Goal: Task Accomplishment & Management: Use online tool/utility

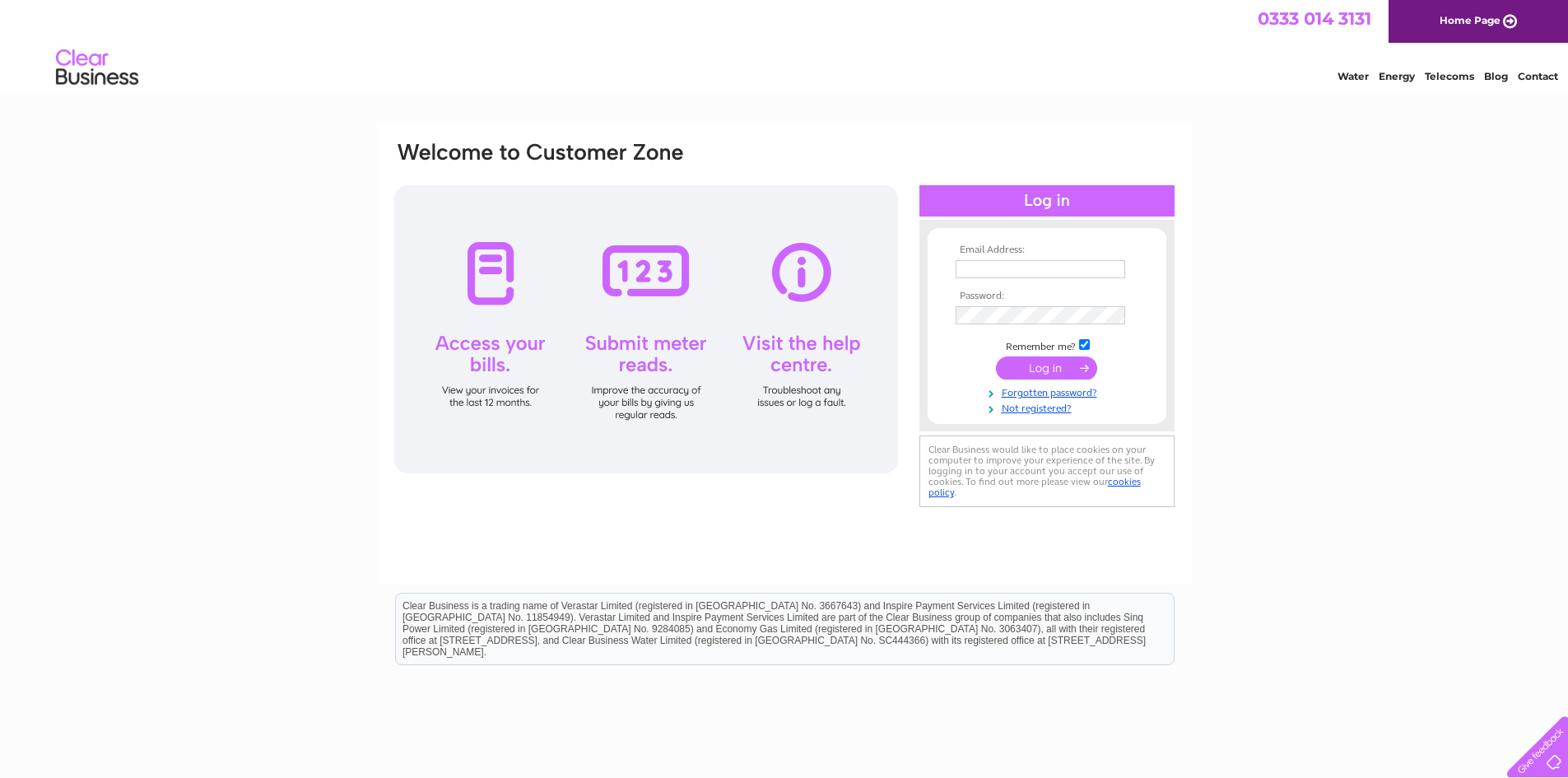
type input "[EMAIL_ADDRESS][DOMAIN_NAME]"
click at [1053, 364] on input "submit" at bounding box center [1046, 367] width 102 height 23
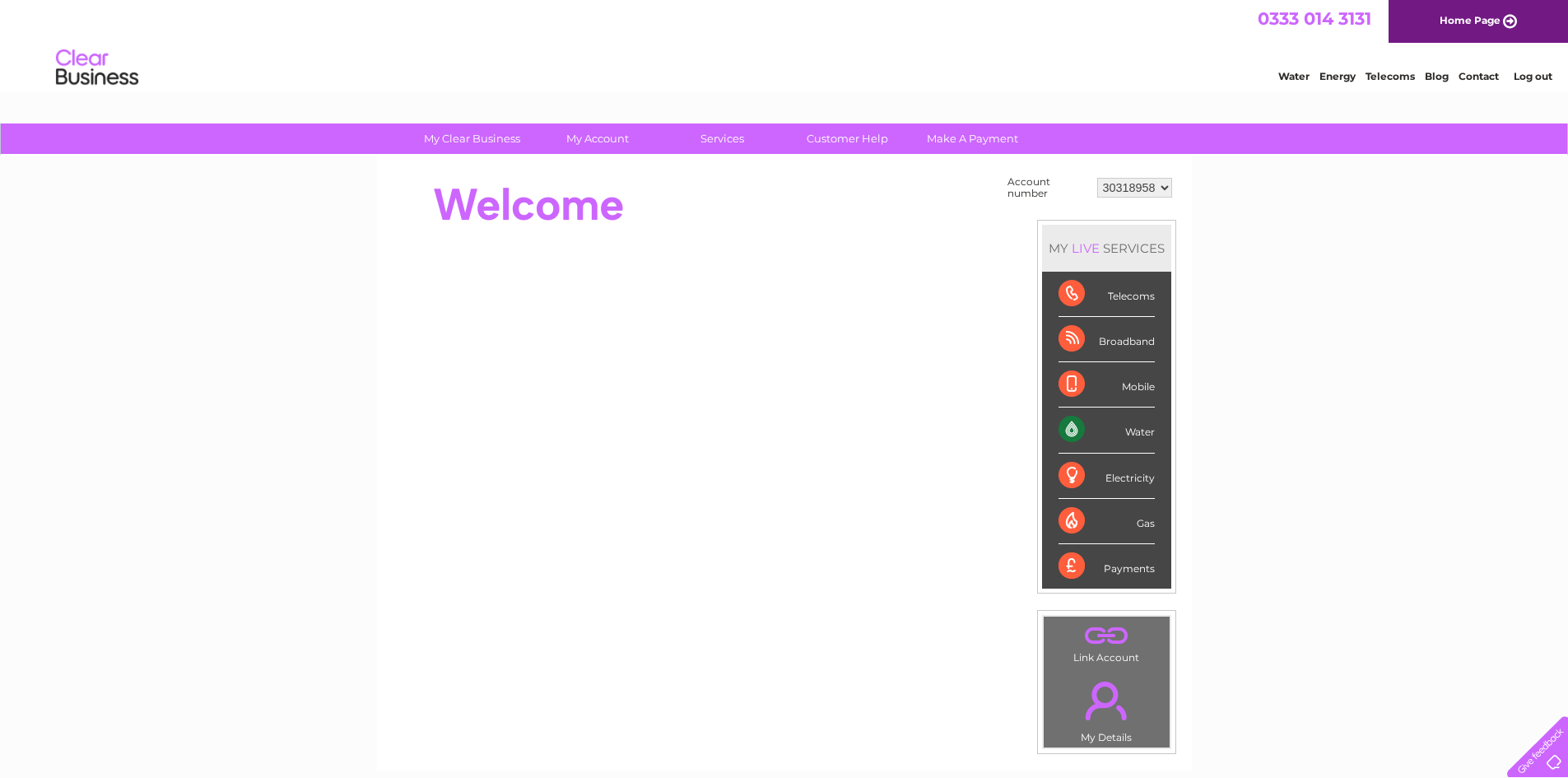
click at [1075, 430] on div "Water" at bounding box center [1107, 430] width 96 height 46
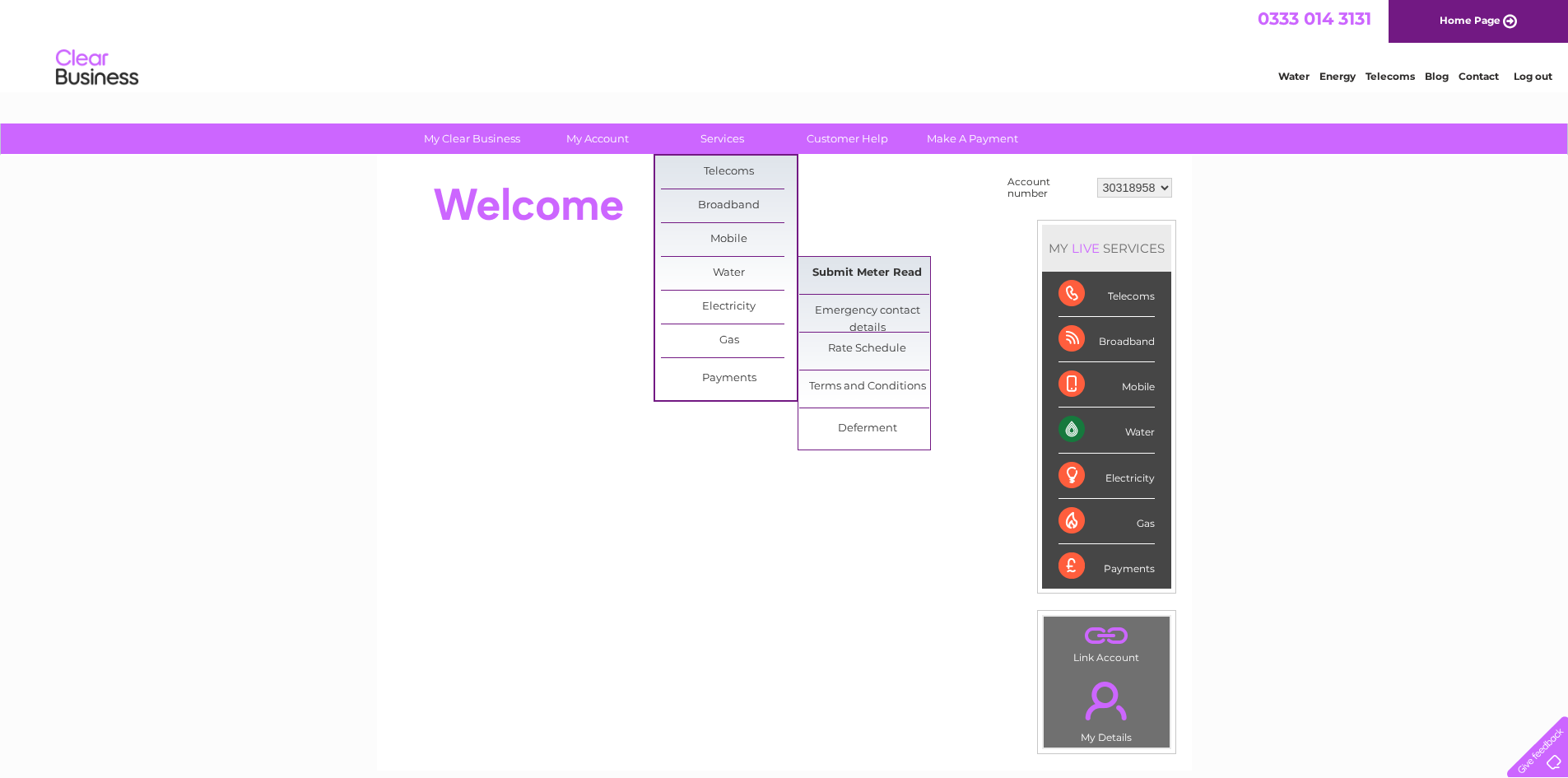
click at [886, 276] on link "Submit Meter Read" at bounding box center [867, 273] width 136 height 33
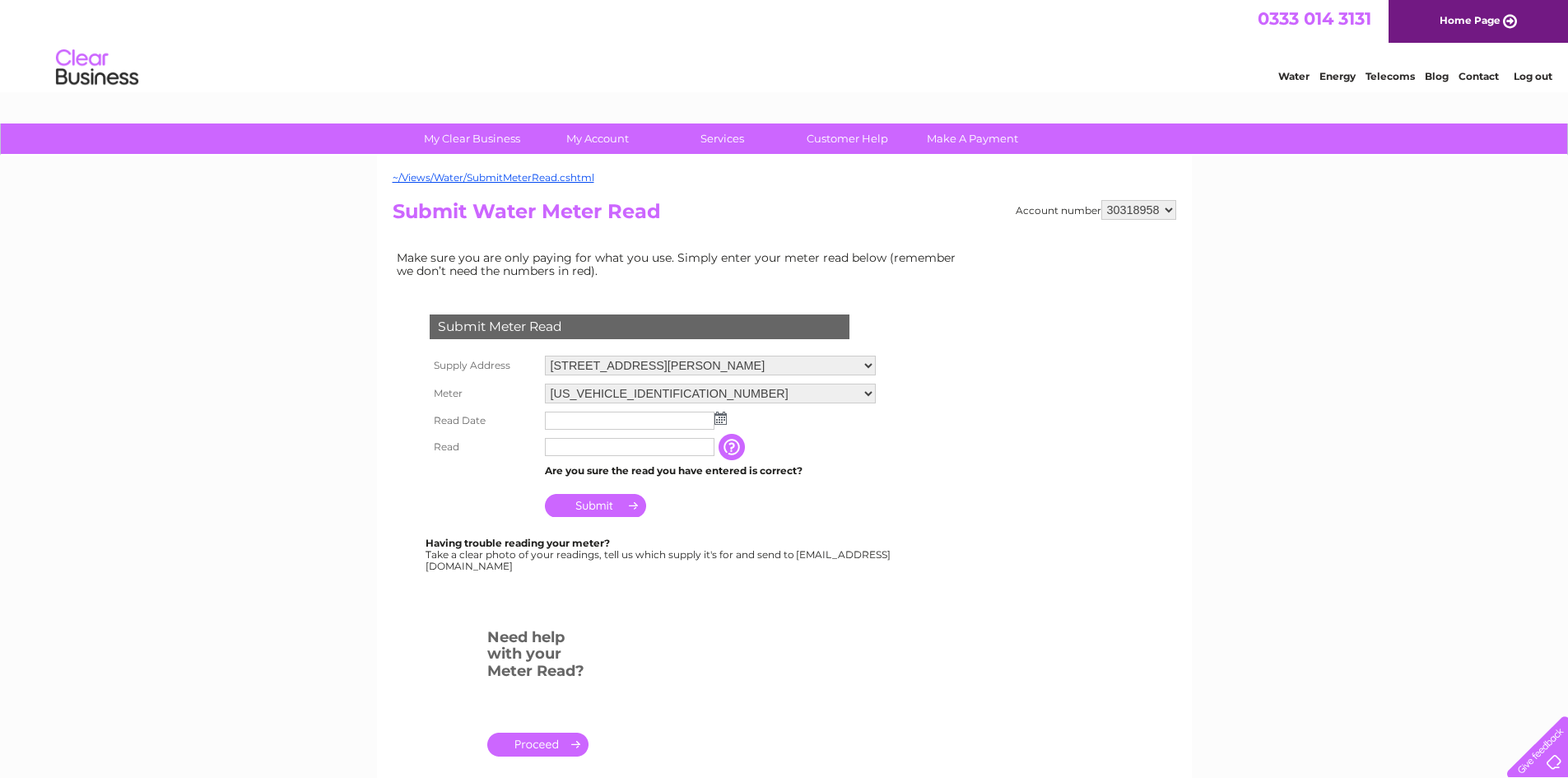
click at [725, 420] on img at bounding box center [720, 417] width 12 height 13
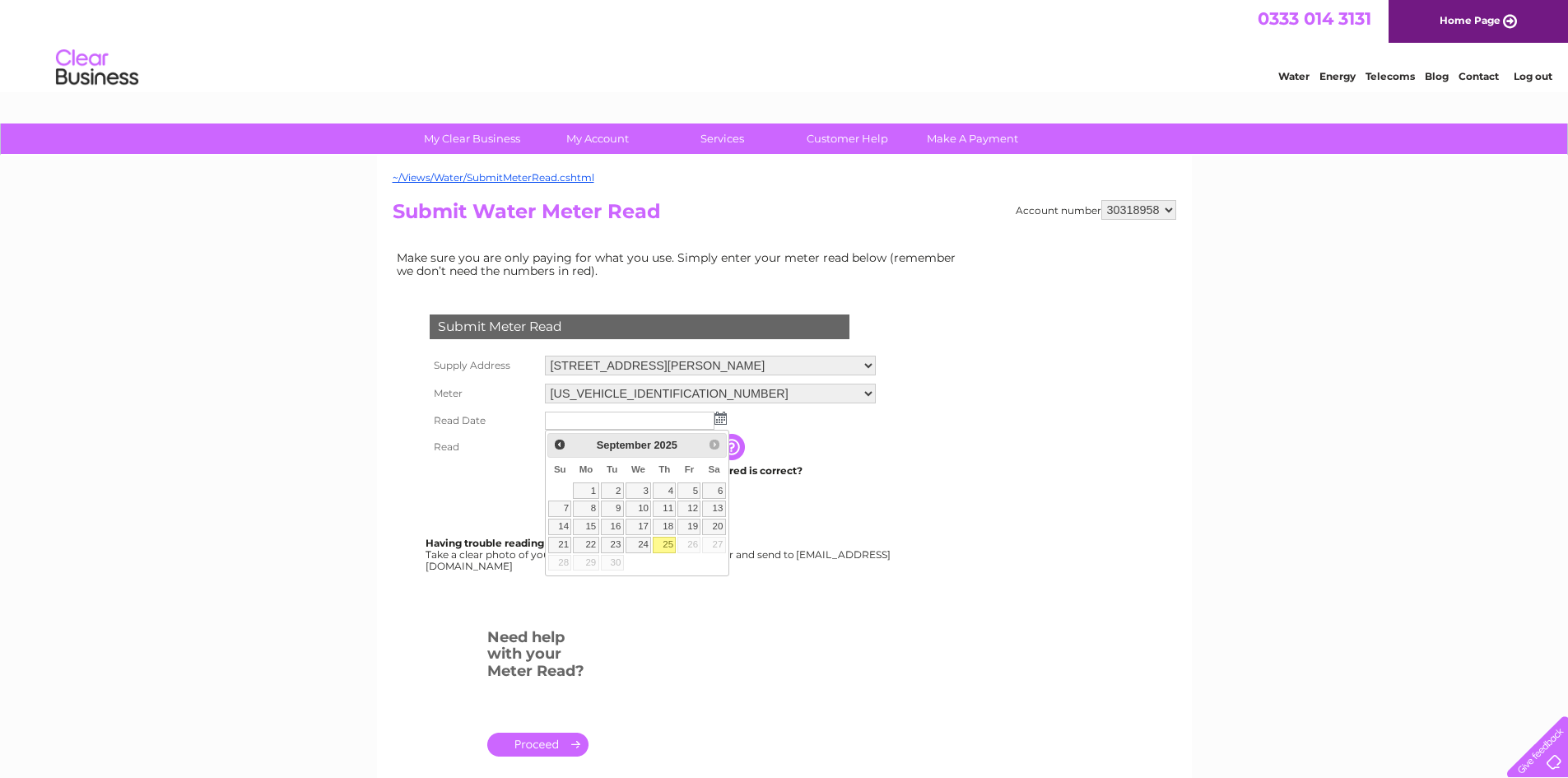
click at [665, 544] on link "25" at bounding box center [664, 545] width 23 height 16
type input "[DATE]"
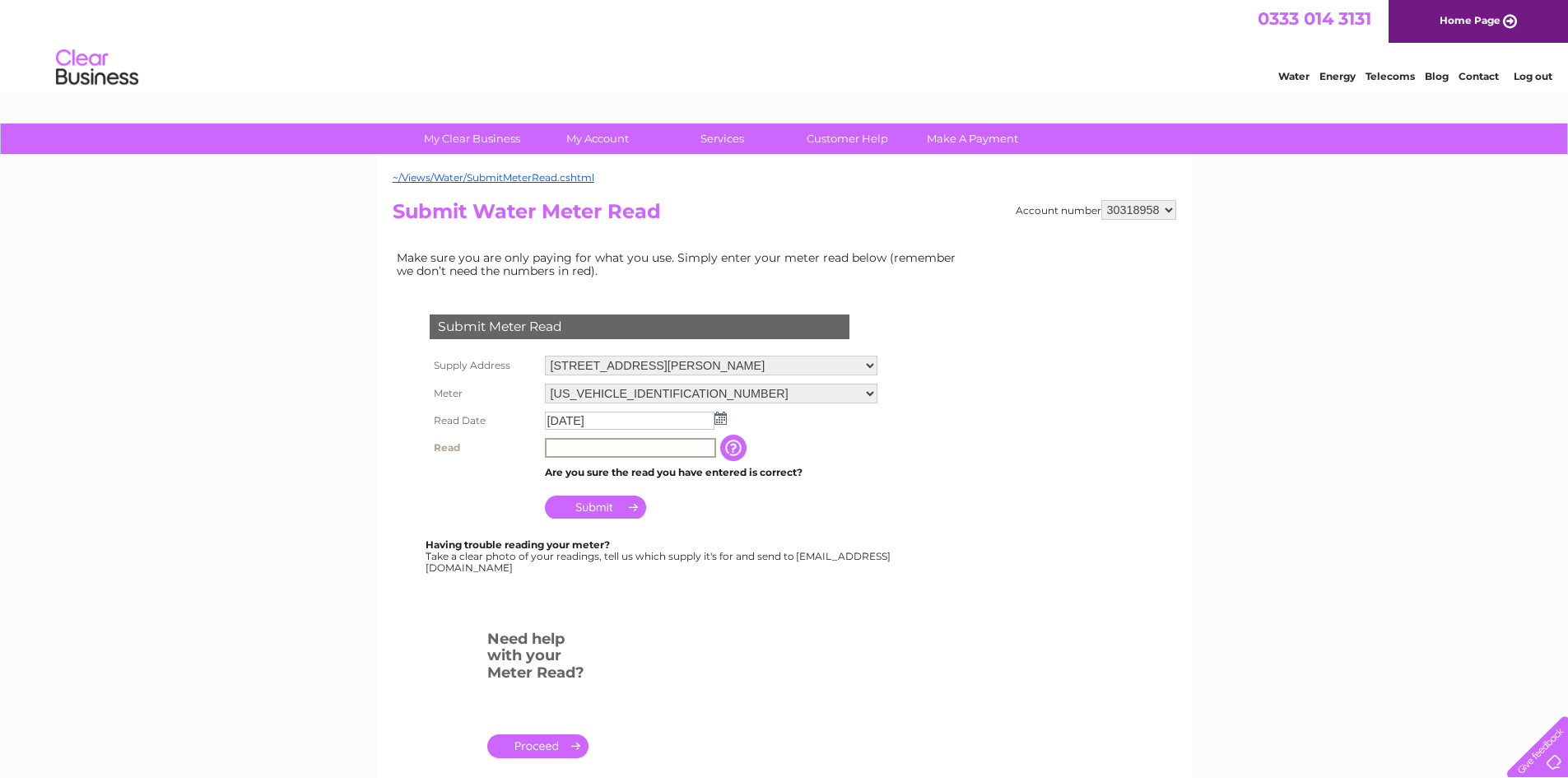
click at [548, 448] on input "text" at bounding box center [630, 448] width 171 height 20
type input "00069"
click at [588, 505] on input "Submit" at bounding box center [596, 505] width 102 height 23
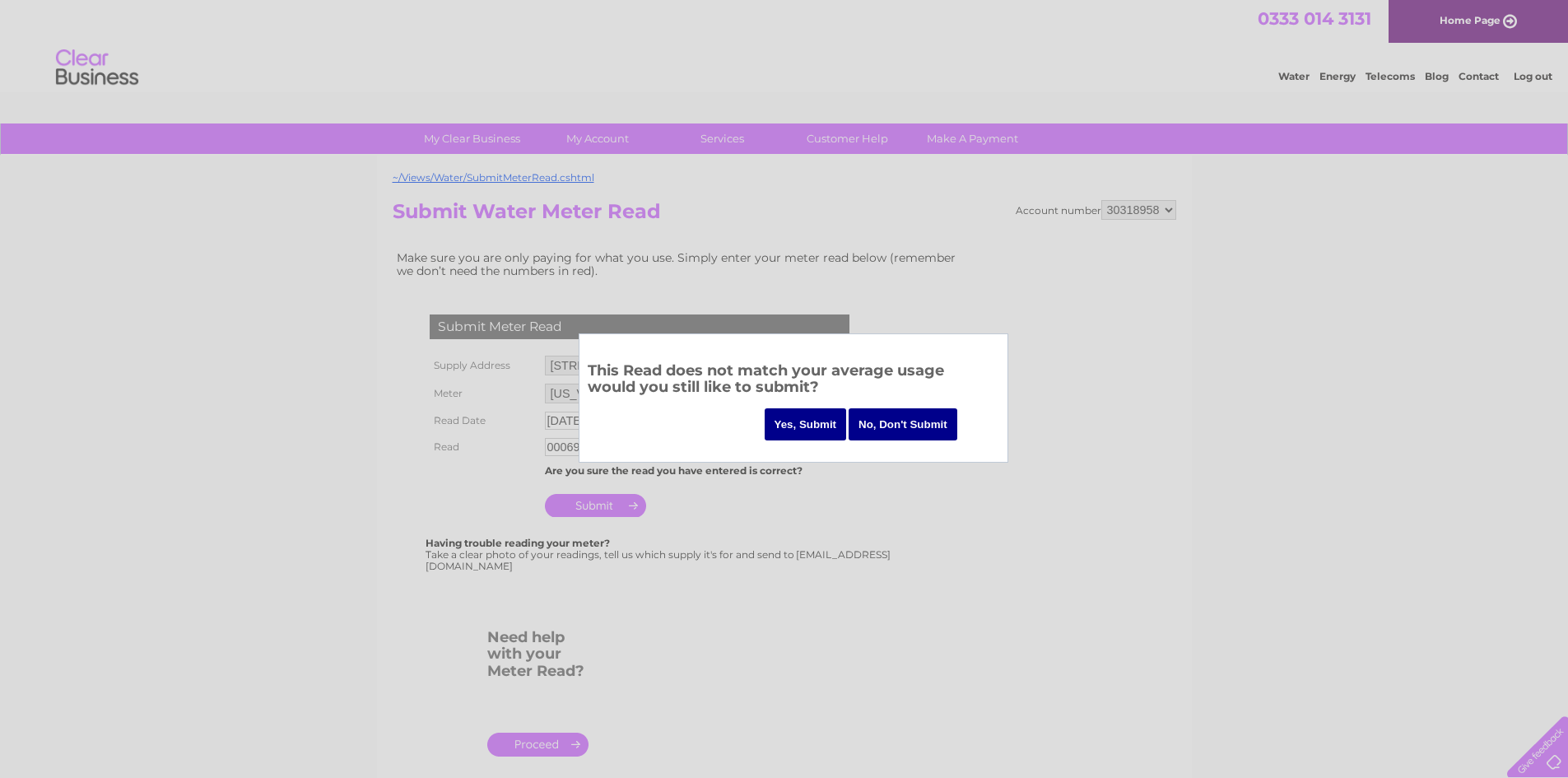
click at [821, 424] on input "Yes, Submit" at bounding box center [806, 423] width 83 height 32
